Goal: Use online tool/utility

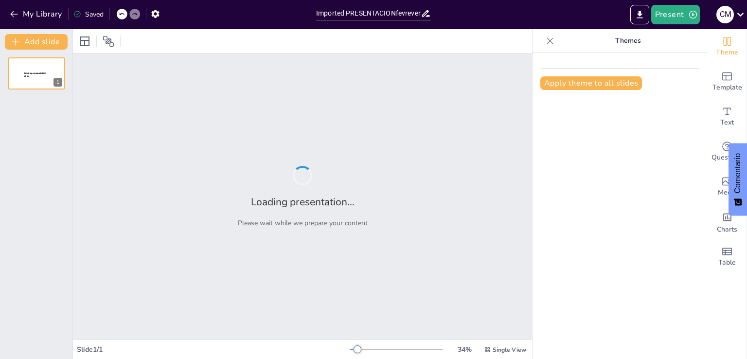
type input "Imported PRESENTACIONfevreverb.pptx"
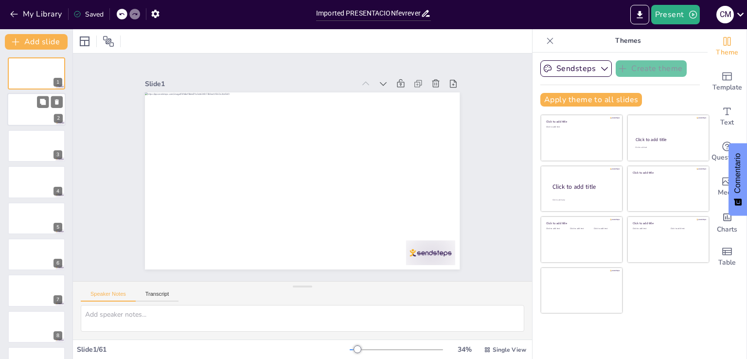
click at [45, 113] on div at bounding box center [36, 109] width 58 height 33
click at [47, 159] on div at bounding box center [36, 145] width 58 height 33
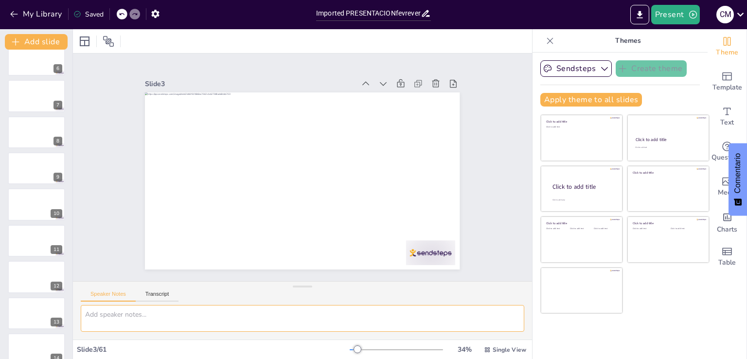
click at [139, 315] on textarea at bounding box center [302, 318] width 443 height 27
click at [723, 51] on span "Theme" at bounding box center [727, 52] width 22 height 11
click at [720, 48] on span "Theme" at bounding box center [727, 52] width 22 height 11
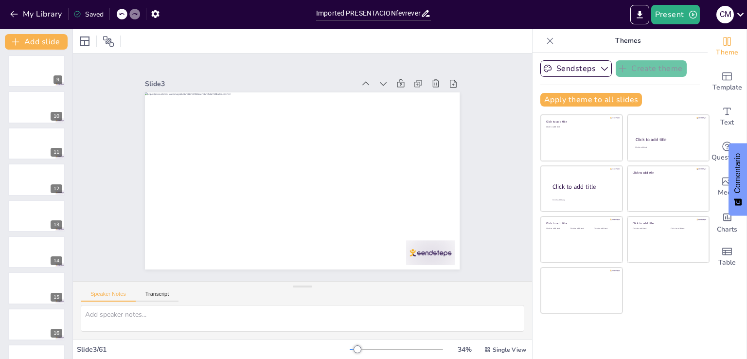
scroll to position [401, 0]
click at [161, 294] on button "Transcript" at bounding box center [157, 296] width 43 height 11
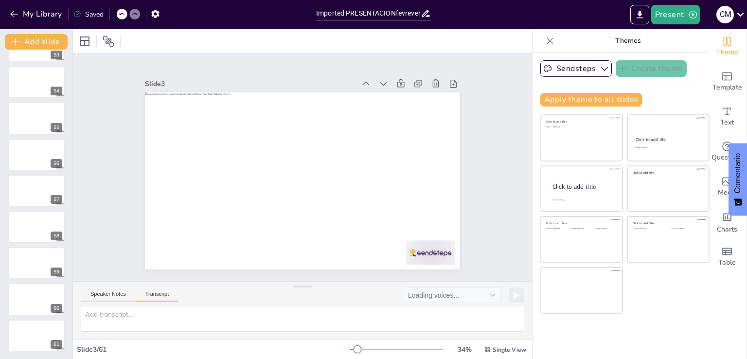
click at [158, 296] on button "Transcript" at bounding box center [157, 296] width 43 height 11
click at [157, 294] on button "Transcript" at bounding box center [157, 296] width 43 height 11
click at [154, 295] on button "Transcript" at bounding box center [157, 296] width 43 height 11
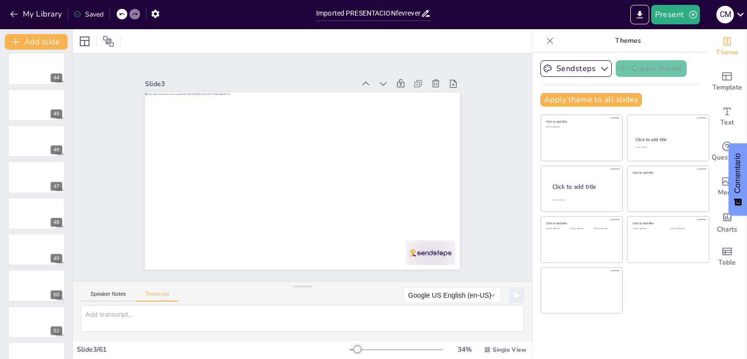
scroll to position [1519, 0]
